Goal: Task Accomplishment & Management: Use online tool/utility

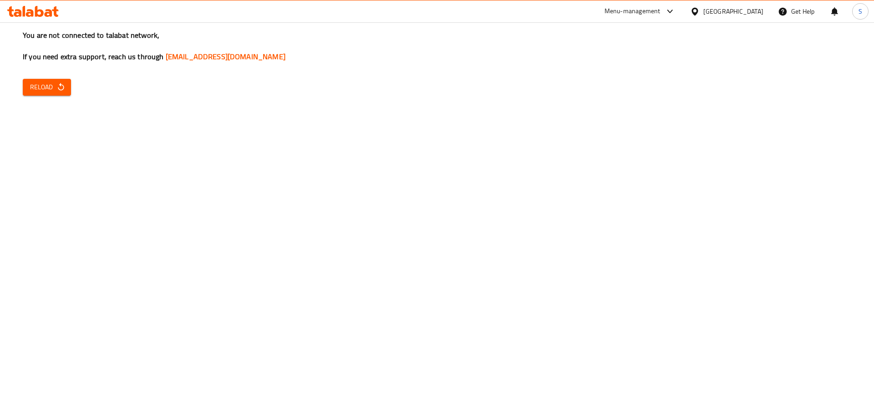
click at [660, 11] on div "Menu-management" at bounding box center [632, 11] width 56 height 11
click at [620, 98] on div "All Plugins Agent Campaigns Center CampaignManagement Menu-management Restauran…" at bounding box center [651, 81] width 137 height 103
click at [523, 64] on div "You are not connected to talabat network, If you need extra support, reach us t…" at bounding box center [437, 200] width 874 height 400
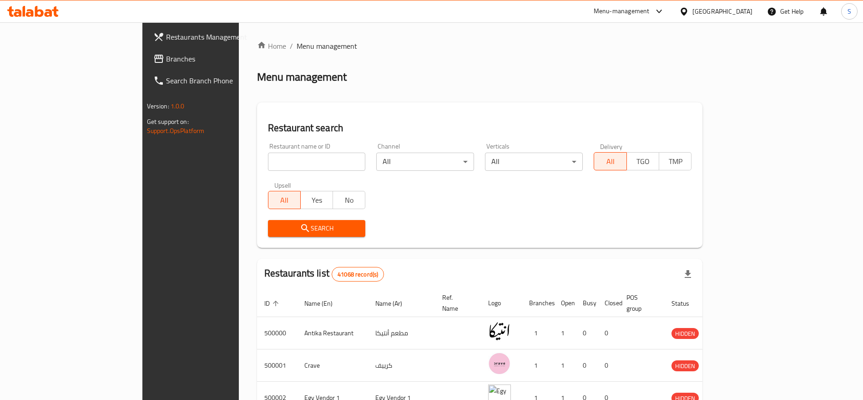
click at [447, 56] on div "Home / Menu management Menu management Restaurant search Restaurant name or ID …" at bounding box center [480, 341] width 446 height 601
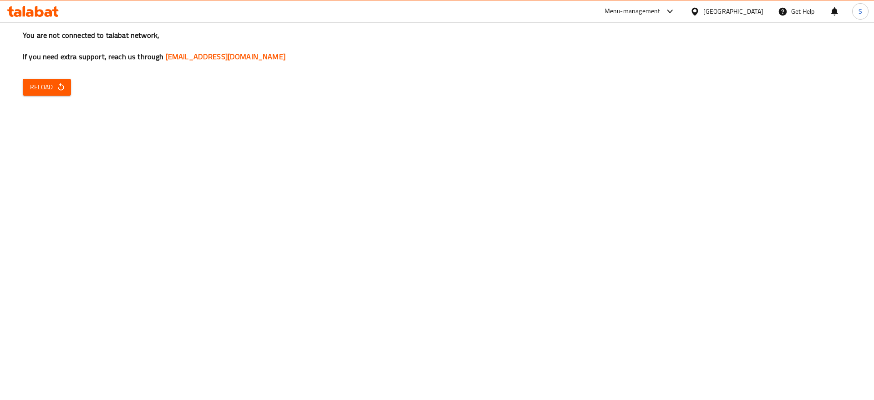
click at [43, 87] on span "Reload" at bounding box center [47, 86] width 34 height 11
click at [509, 166] on div "You are not connected to talabat network, If you need extra support, reach us t…" at bounding box center [437, 200] width 874 height 400
click at [60, 87] on icon "button" at bounding box center [60, 86] width 9 height 9
click at [360, 120] on div "You are not connected to talabat network, If you need extra support, reach us t…" at bounding box center [437, 200] width 874 height 400
click at [55, 89] on span "Reload" at bounding box center [47, 86] width 34 height 11
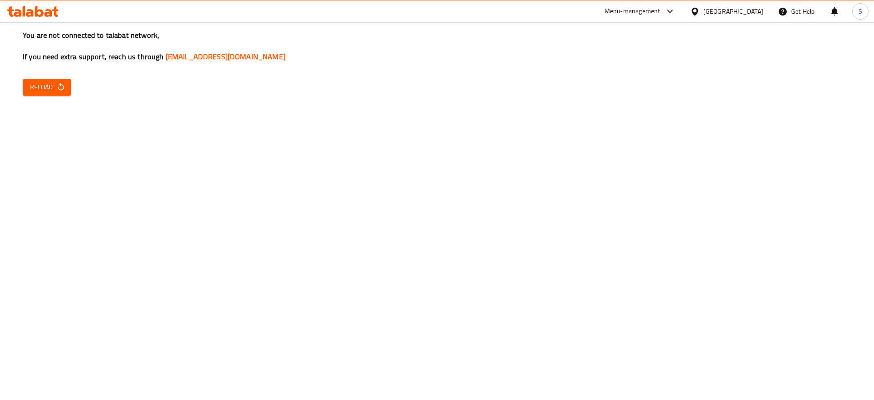
click at [540, 105] on div "You are not connected to talabat network, If you need extra support, reach us t…" at bounding box center [437, 200] width 874 height 400
click at [52, 87] on span "Reload" at bounding box center [47, 86] width 34 height 11
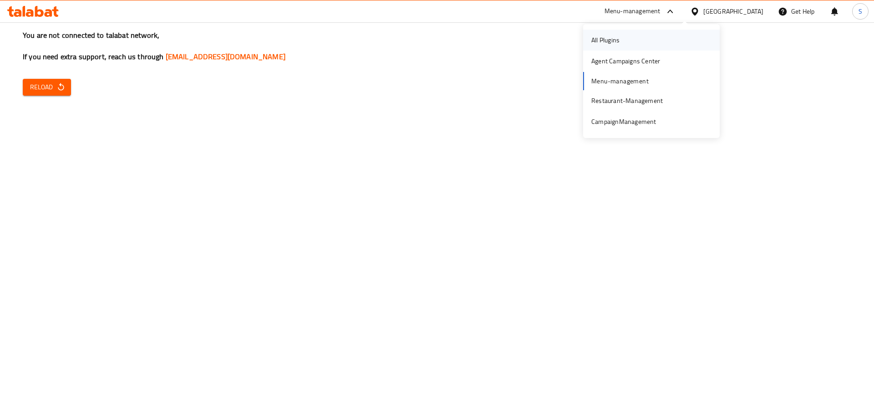
click at [635, 38] on div "All Plugins" at bounding box center [651, 40] width 137 height 21
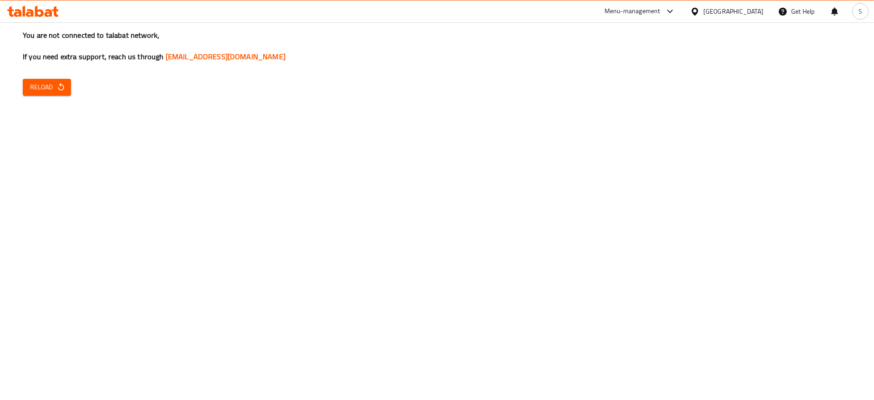
click at [58, 90] on icon "button" at bounding box center [60, 86] width 9 height 9
click at [45, 81] on span "Reload" at bounding box center [47, 86] width 34 height 11
click at [747, 13] on div "[GEOGRAPHIC_DATA]" at bounding box center [733, 11] width 60 height 10
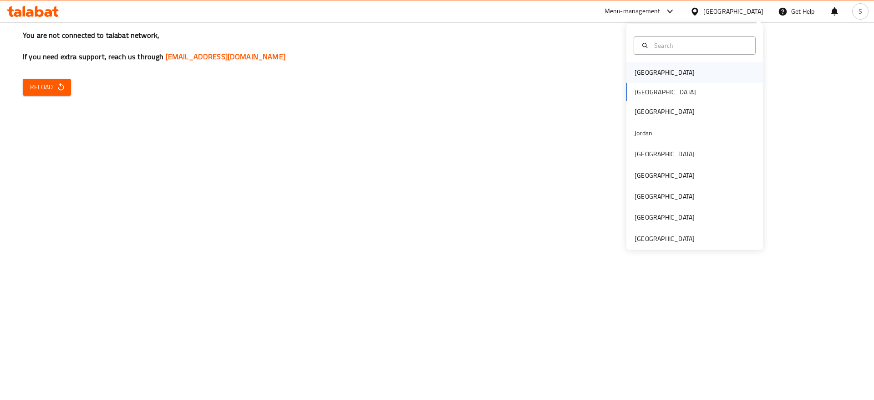
click at [658, 76] on div "[GEOGRAPHIC_DATA]" at bounding box center [694, 72] width 137 height 21
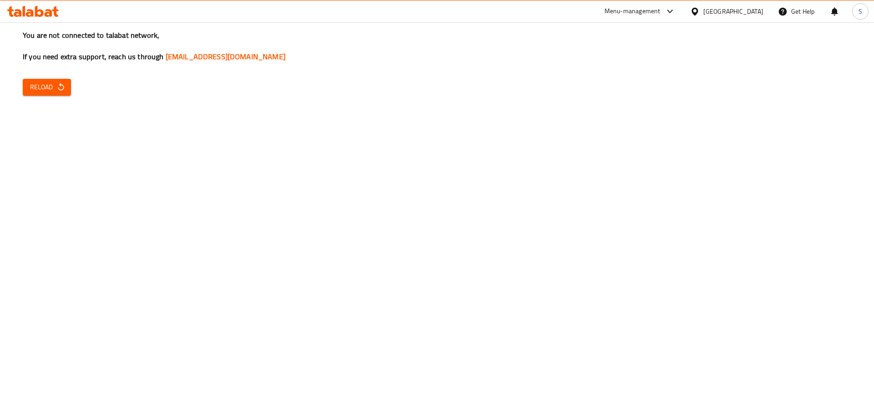
click at [35, 11] on icon at bounding box center [39, 11] width 9 height 11
click at [62, 92] on span "Reload" at bounding box center [47, 86] width 34 height 11
click at [496, 132] on div "You are not connected to talabat network, If you need extra support, reach us t…" at bounding box center [437, 200] width 874 height 400
click at [774, 250] on div "You are not connected to talabat network, If you need extra support, reach us t…" at bounding box center [437, 200] width 874 height 400
